Goal: Information Seeking & Learning: Learn about a topic

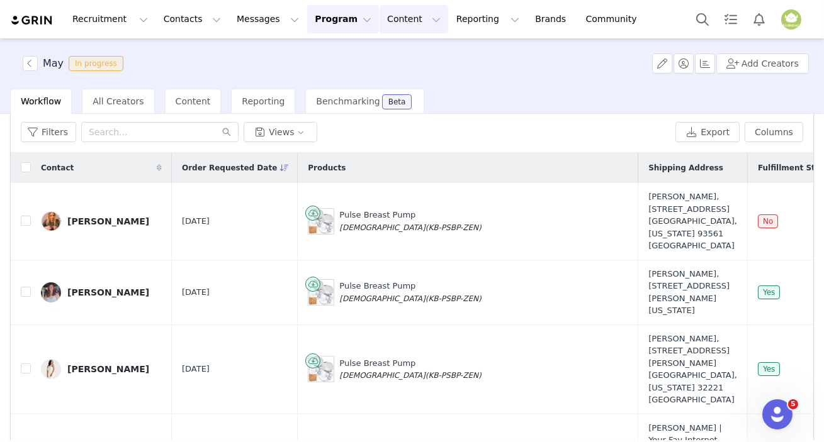
click at [381, 25] on button "Content Content" at bounding box center [413, 19] width 69 height 28
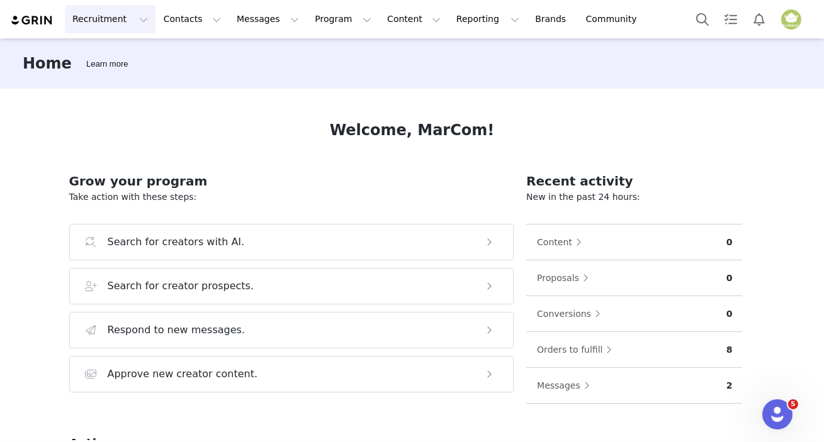
click at [96, 23] on button "Recruitment Recruitment" at bounding box center [110, 19] width 91 height 28
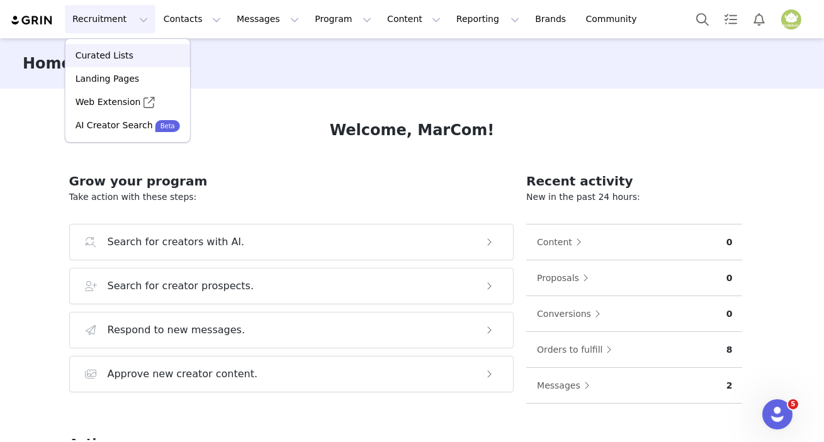
click at [99, 50] on p "Curated Lists" at bounding box center [105, 55] width 58 height 13
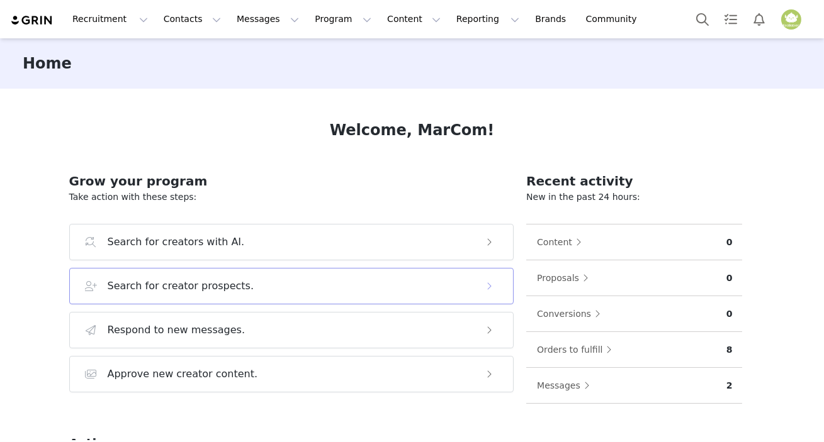
click at [199, 288] on h3 "Search for creator prospects." at bounding box center [181, 286] width 147 height 15
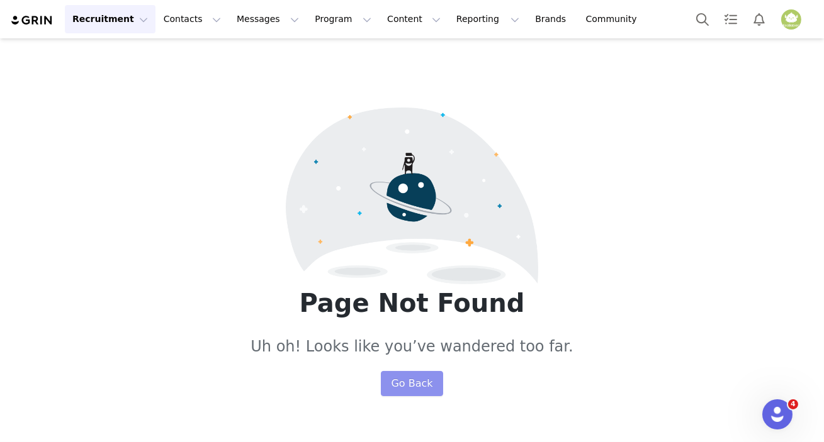
click at [393, 379] on button "Go Back" at bounding box center [412, 383] width 62 height 25
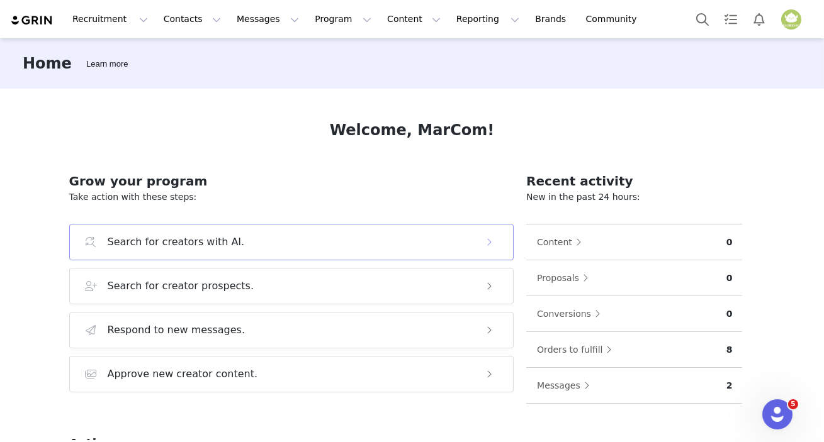
click at [201, 247] on h3 "Search for creators with AI." at bounding box center [176, 242] width 137 height 15
